Goal: Task Accomplishment & Management: Manage account settings

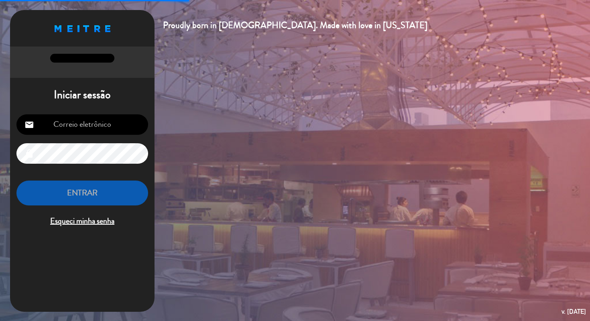
type input "[PERSON_NAME][EMAIL_ADDRESS][DOMAIN_NAME]"
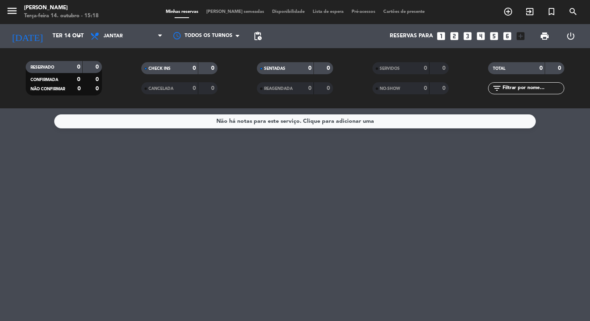
click at [388, 14] on span "Cartões de presente" at bounding box center [404, 12] width 49 height 4
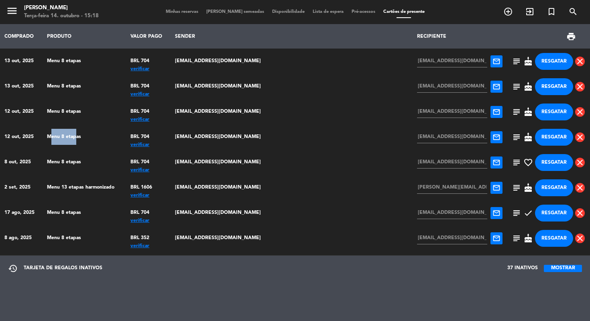
drag, startPoint x: 63, startPoint y: 141, endPoint x: 89, endPoint y: 141, distance: 25.7
click at [89, 141] on td "Menu 8 etapas" at bounding box center [85, 137] width 84 height 25
click at [512, 64] on span "subject" at bounding box center [517, 62] width 10 height 10
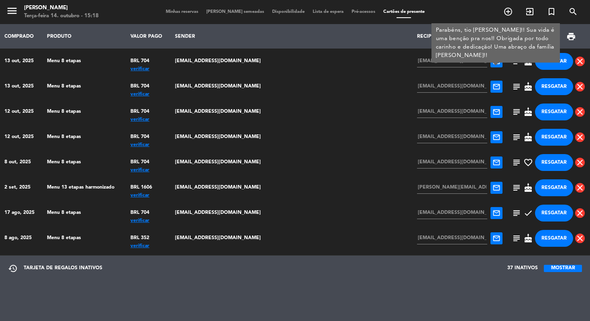
click at [512, 64] on span "subject" at bounding box center [517, 62] width 10 height 10
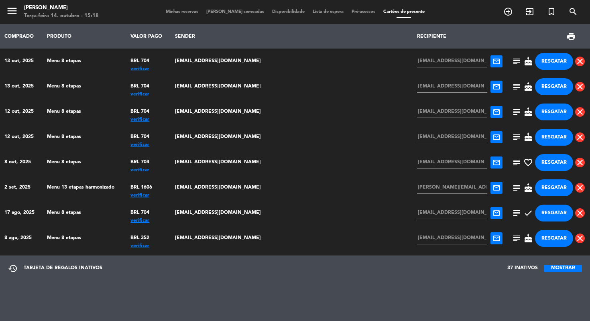
click at [585, 47] on th "print" at bounding box center [549, 36] width 84 height 25
click at [414, 28] on th "RECIPIENTE" at bounding box center [460, 36] width 94 height 25
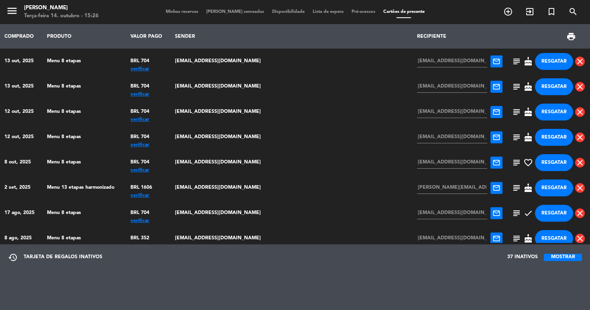
click at [291, 175] on td "[EMAIL_ADDRESS][DOMAIN_NAME]" at bounding box center [292, 162] width 242 height 25
